Goal: Task Accomplishment & Management: Manage account settings

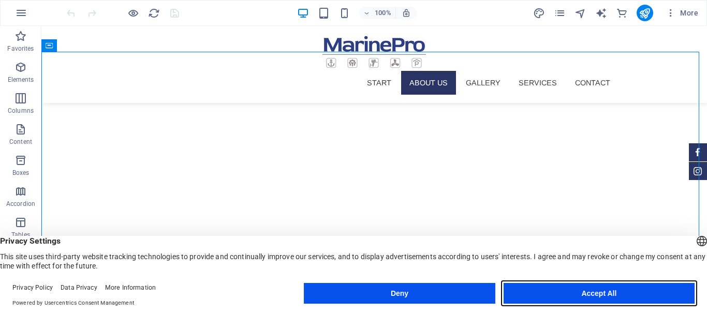
drag, startPoint x: 572, startPoint y: 287, endPoint x: 604, endPoint y: 222, distance: 72.5
click at [572, 287] on button "Accept All" at bounding box center [599, 293] width 191 height 21
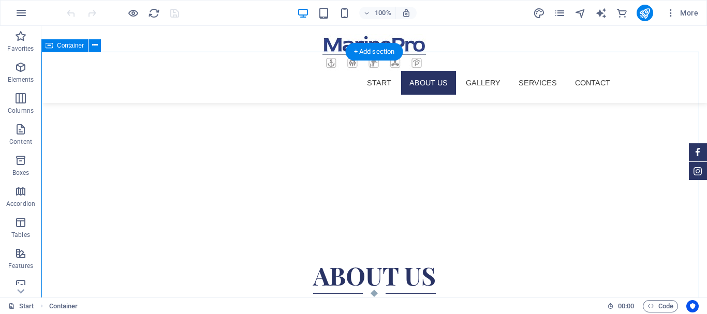
drag, startPoint x: 696, startPoint y: 184, endPoint x: 697, endPoint y: 178, distance: 6.4
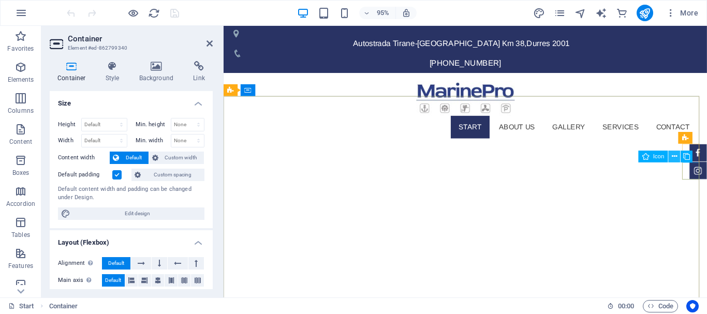
click at [677, 155] on button at bounding box center [675, 157] width 12 height 12
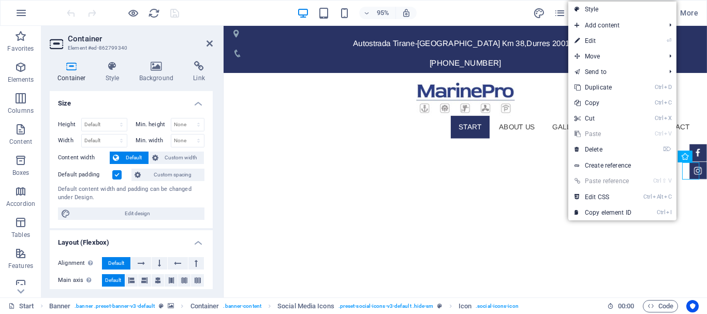
click at [675, 155] on li "⌦ Delete" at bounding box center [622, 150] width 108 height 16
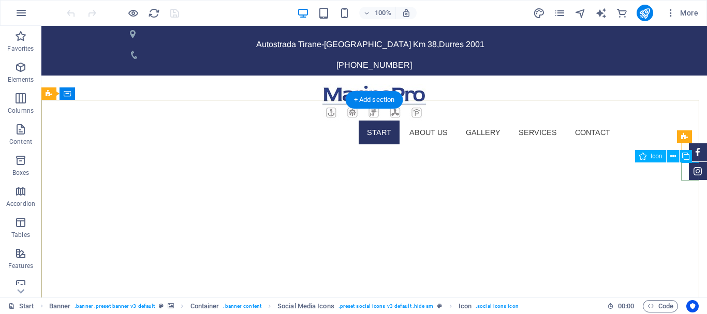
click at [695, 171] on figure at bounding box center [698, 171] width 18 height 18
click at [689, 169] on figure at bounding box center [698, 171] width 18 height 18
select select "xMidYMid"
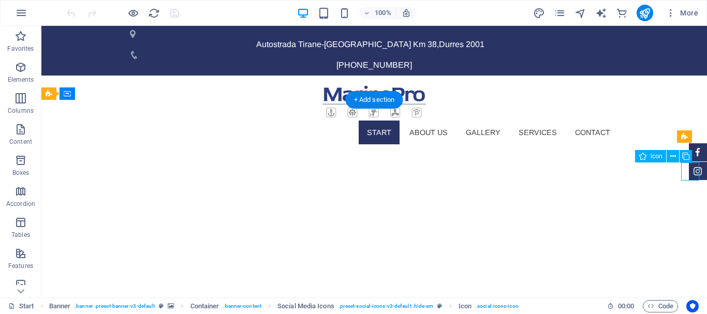
select select "px"
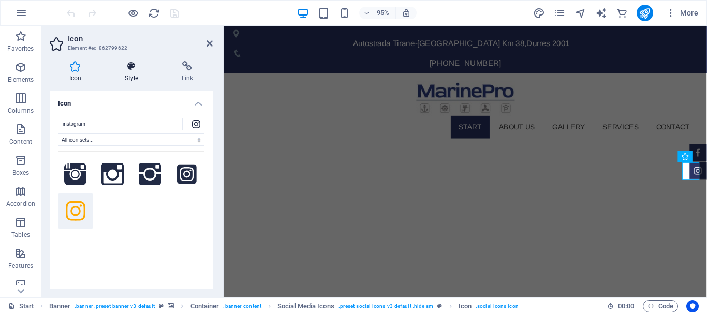
click at [132, 73] on h4 "Style" at bounding box center [133, 72] width 57 height 22
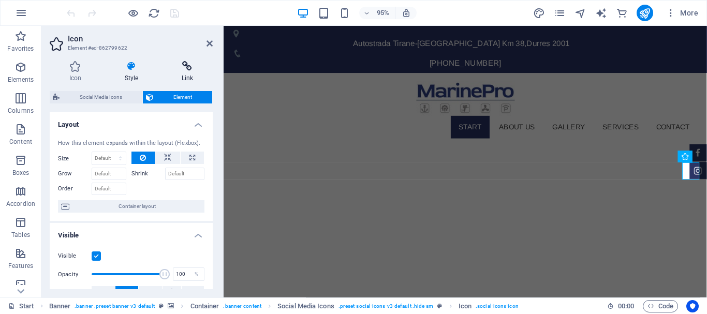
click at [179, 74] on h4 "Link" at bounding box center [187, 72] width 51 height 22
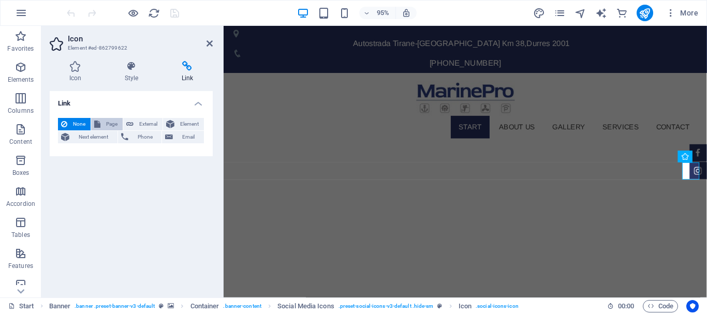
click at [111, 125] on span "Page" at bounding box center [112, 124] width 16 height 12
select select
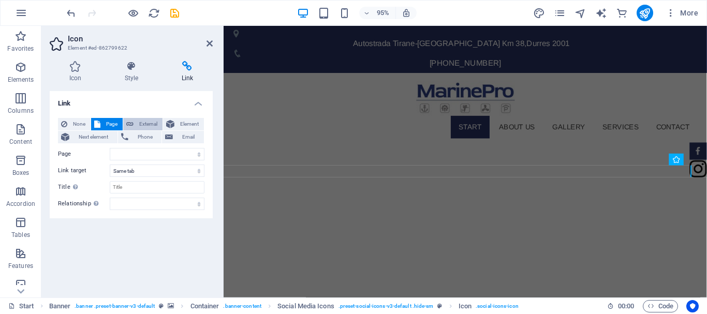
click at [144, 127] on span "External" at bounding box center [148, 124] width 23 height 12
select select "blank"
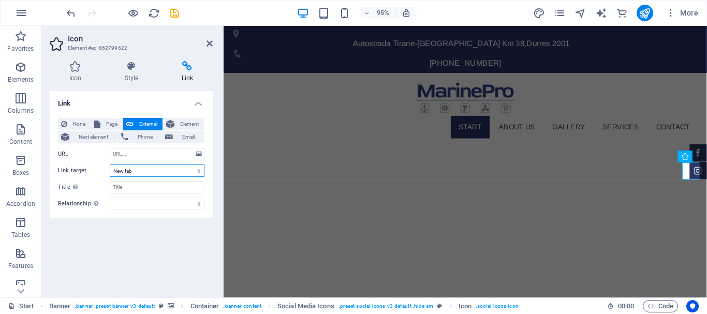
click at [149, 173] on select "New tab Same tab Overlay" at bounding box center [157, 171] width 95 height 12
click at [148, 170] on select "New tab Same tab Overlay" at bounding box center [157, 171] width 95 height 12
click at [129, 152] on input "URL" at bounding box center [157, 154] width 95 height 12
paste input "[URL][DOMAIN_NAME][DOMAIN_NAME]"
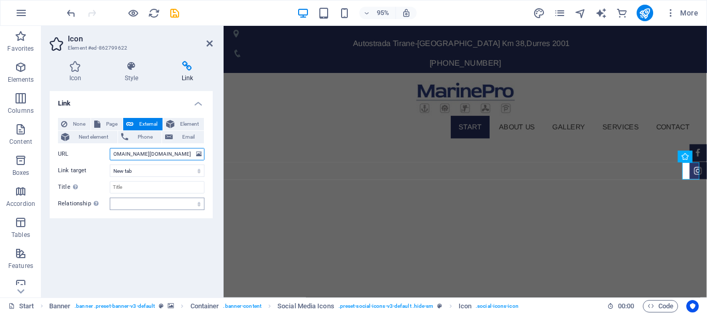
type input "[URL][DOMAIN_NAME][DOMAIN_NAME]"
click at [147, 205] on select "alternate author bookmark external help license next nofollow noreferrer noopen…" at bounding box center [157, 204] width 95 height 12
select select "external"
click at [110, 198] on select "alternate author bookmark external help license next nofollow noreferrer noopen…" at bounding box center [157, 204] width 95 height 12
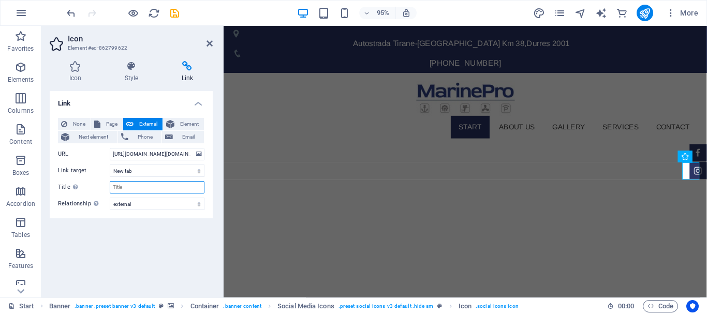
click at [153, 189] on input "Title Additional link description, should not be the same as the link text. The…" at bounding box center [157, 187] width 95 height 12
type input "i"
type input "m"
type input "MARINE PRO INSTAGRAM"
click at [173, 11] on icon "save" at bounding box center [175, 13] width 12 height 12
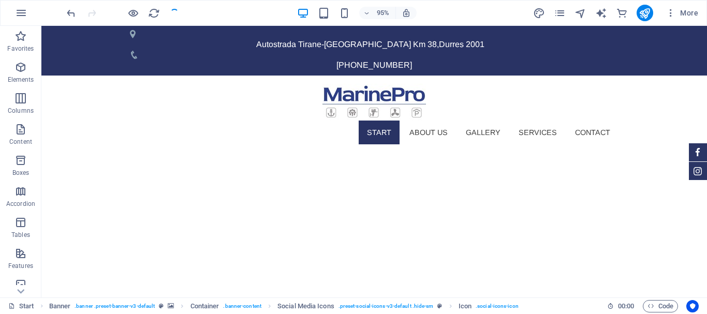
checkbox input "false"
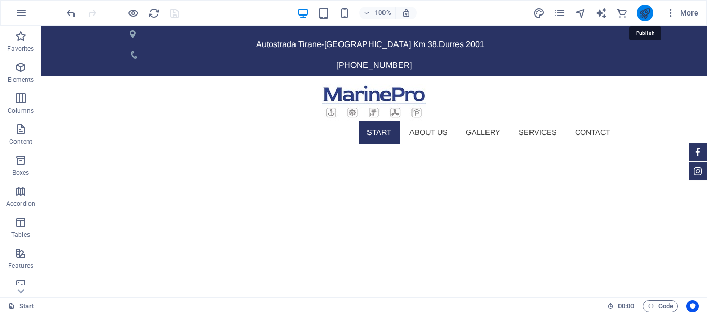
click at [646, 16] on icon "publish" at bounding box center [645, 13] width 12 height 12
